Goal: Task Accomplishment & Management: Use online tool/utility

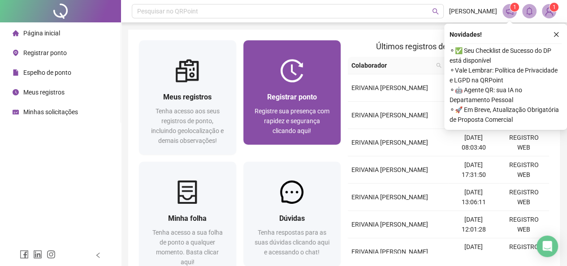
click at [309, 73] on div at bounding box center [292, 70] width 97 height 23
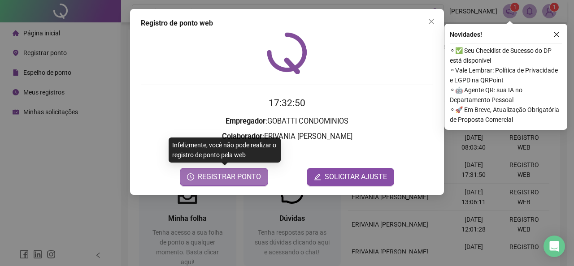
click at [257, 174] on span "REGISTRAR PONTO" at bounding box center [229, 177] width 63 height 11
